Goal: Task Accomplishment & Management: Use online tool/utility

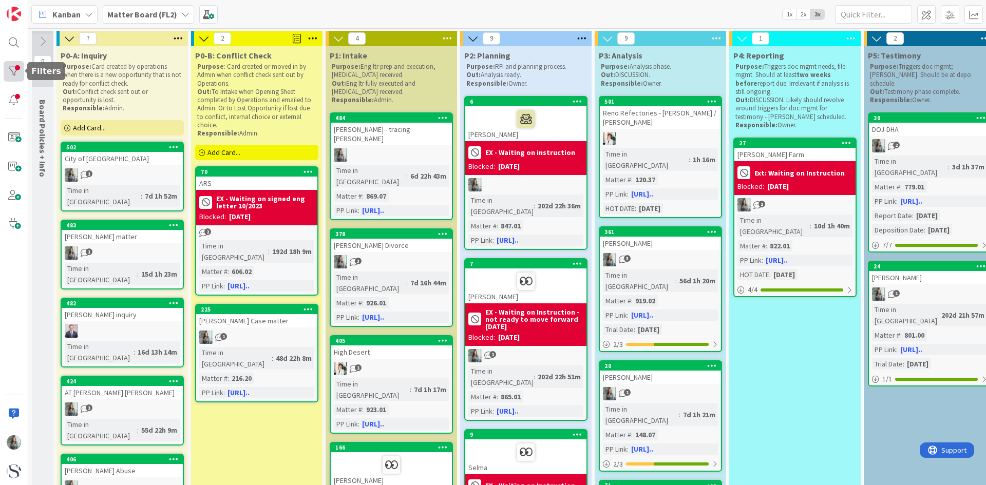
click at [17, 63] on div at bounding box center [14, 71] width 21 height 21
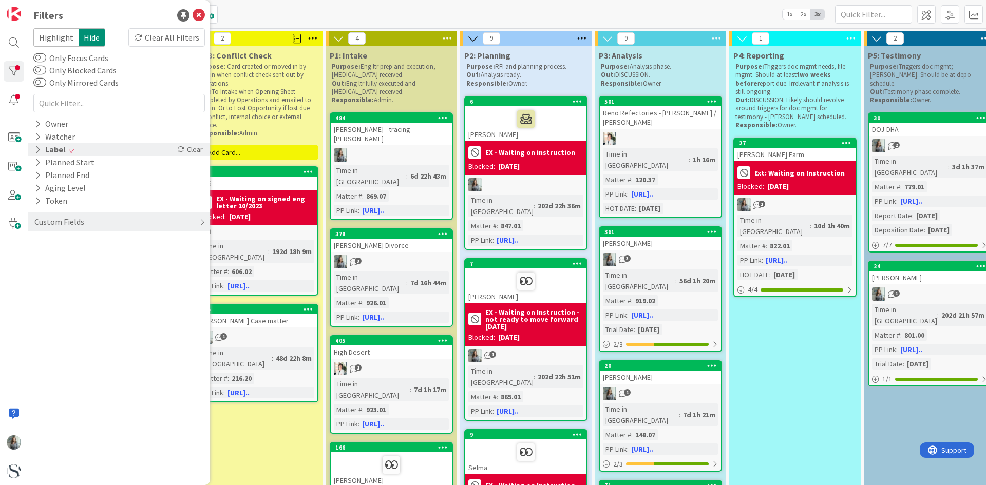
click at [42, 150] on div "Label" at bounding box center [49, 149] width 33 height 13
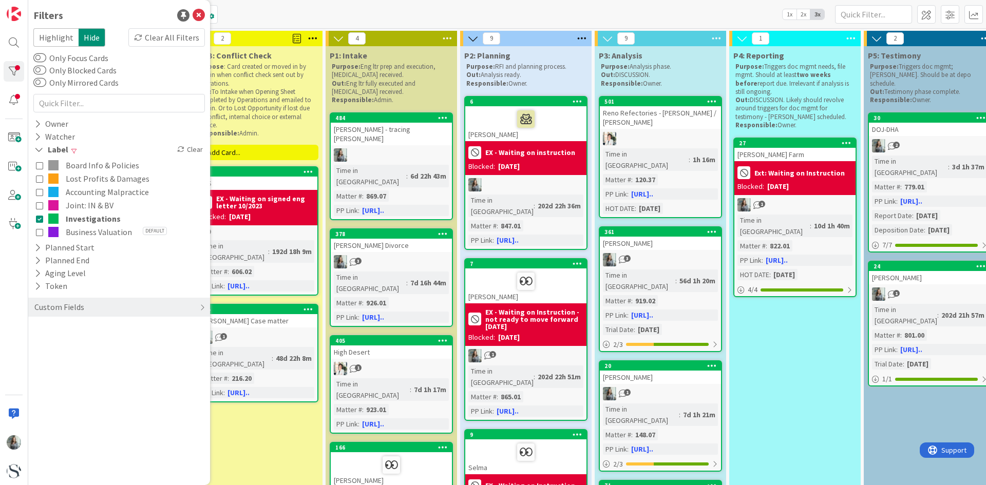
click at [35, 181] on div "Board Info & Policies Lost Profits & Damages Accounting Malpractice Joint: IN &…" at bounding box center [118, 198] width 171 height 85
click at [41, 180] on icon at bounding box center [39, 178] width 7 height 7
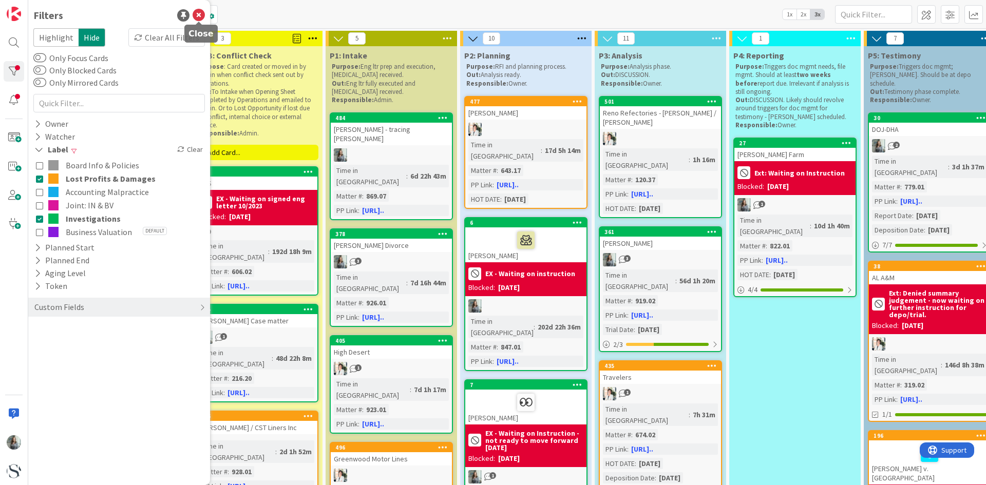
click at [198, 16] on icon at bounding box center [199, 15] width 12 height 12
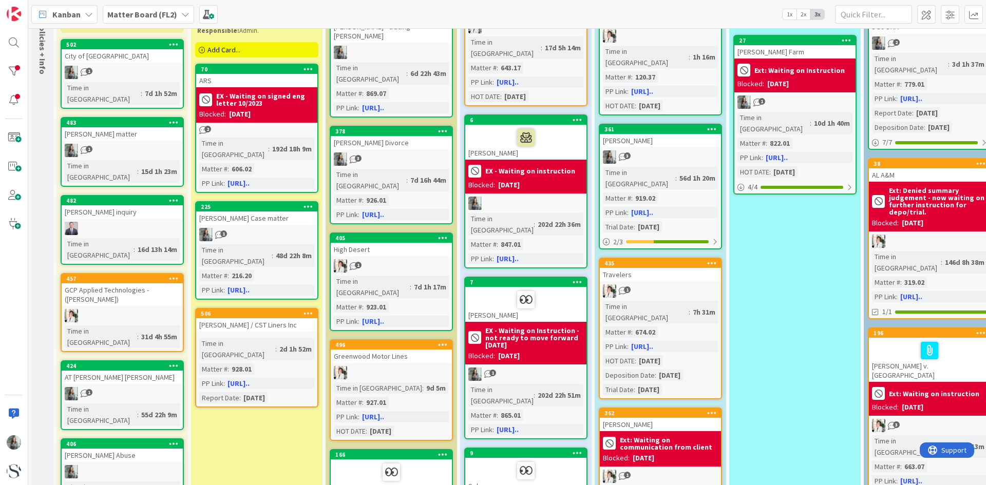
scroll to position [154, 0]
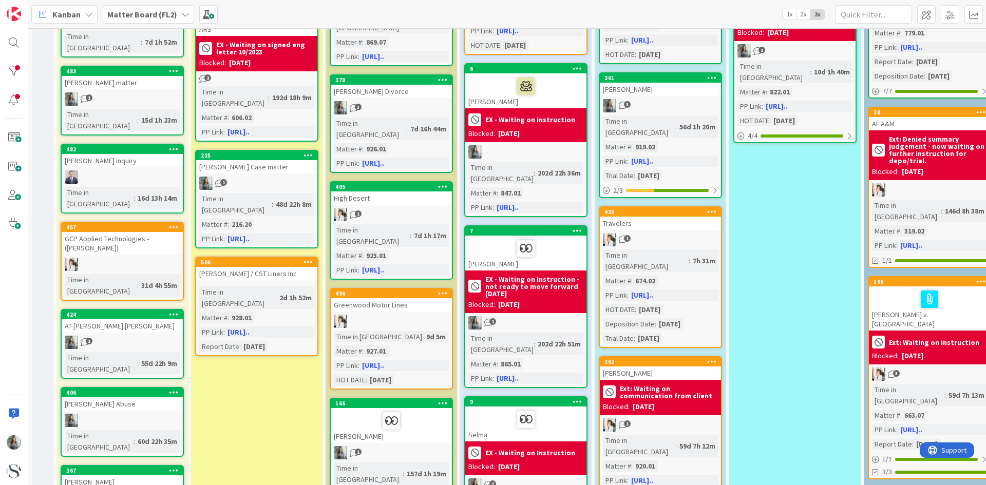
click at [380, 315] on div at bounding box center [391, 321] width 121 height 13
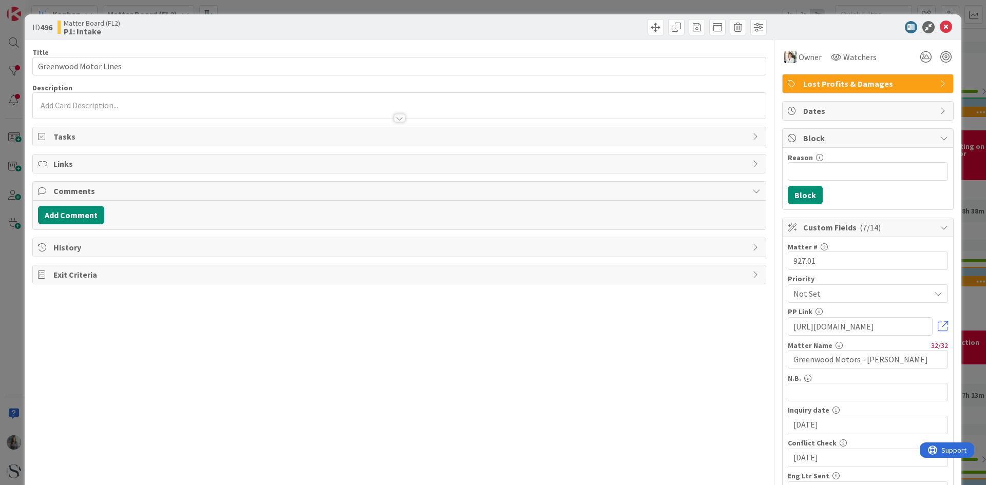
scroll to position [205, 0]
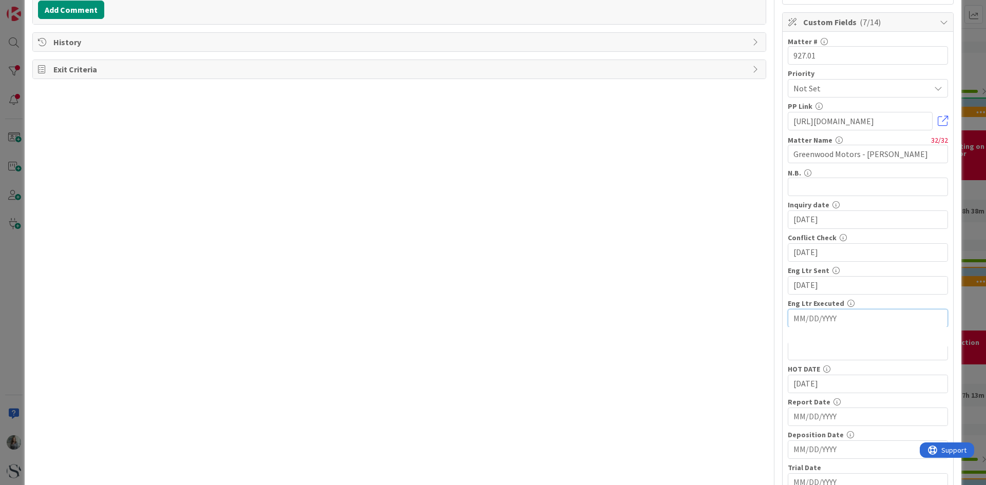
click at [807, 322] on input "MM/DD/YYYY" at bounding box center [867, 318] width 149 height 17
click at [900, 436] on td "26" at bounding box center [910, 440] width 20 height 20
type input "[DATE]"
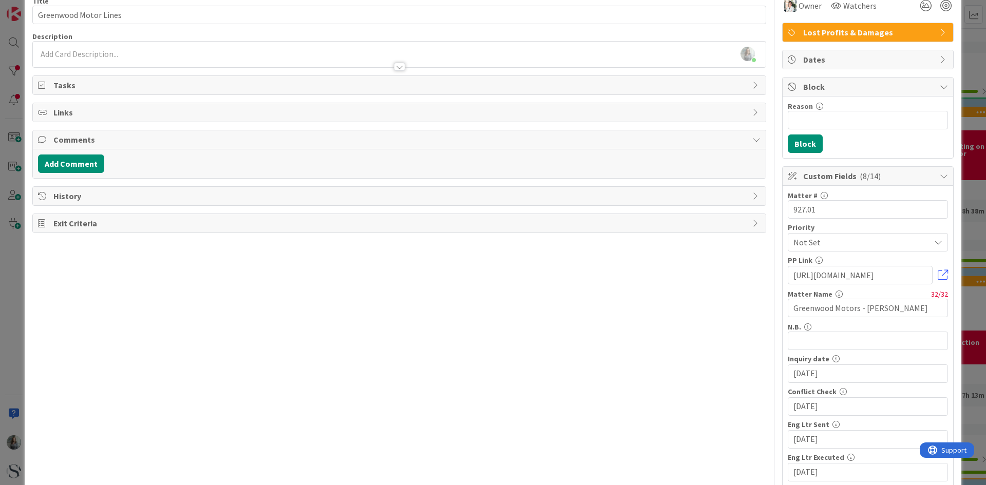
scroll to position [0, 0]
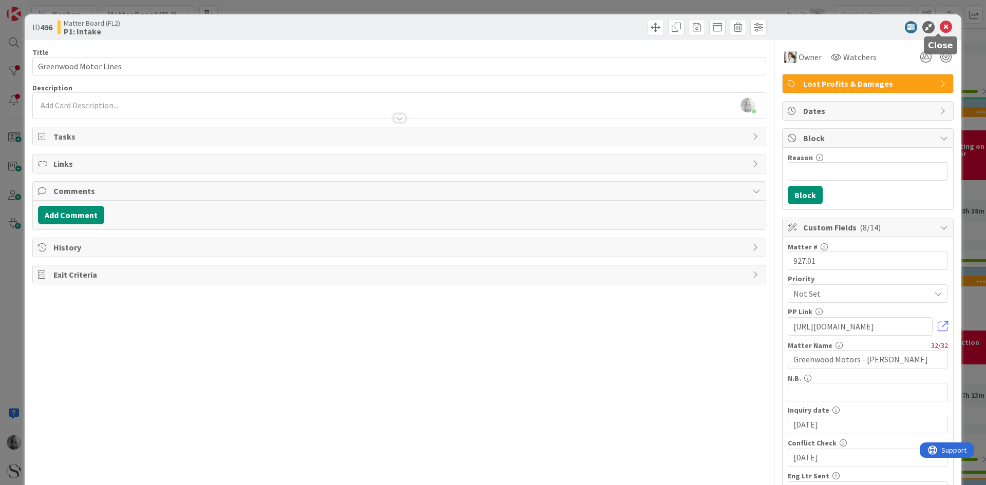
click at [940, 26] on icon at bounding box center [945, 27] width 12 height 12
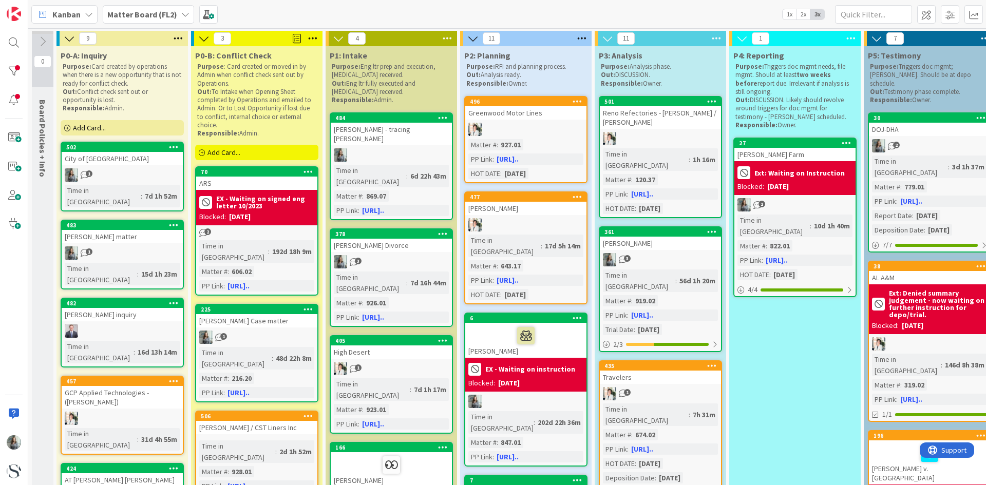
click at [503, 136] on div at bounding box center [525, 129] width 121 height 13
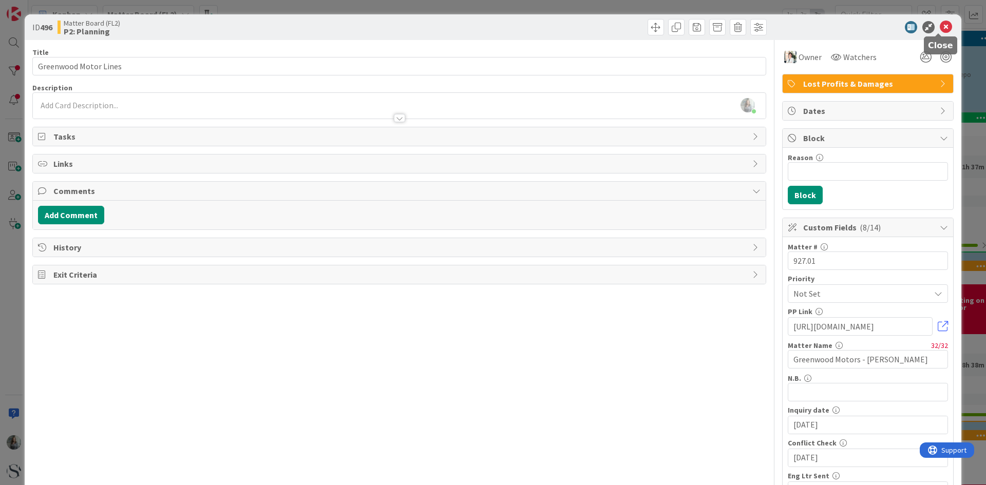
click at [939, 25] on icon at bounding box center [945, 27] width 12 height 12
